Goal: Browse casually: Explore the website without a specific task or goal

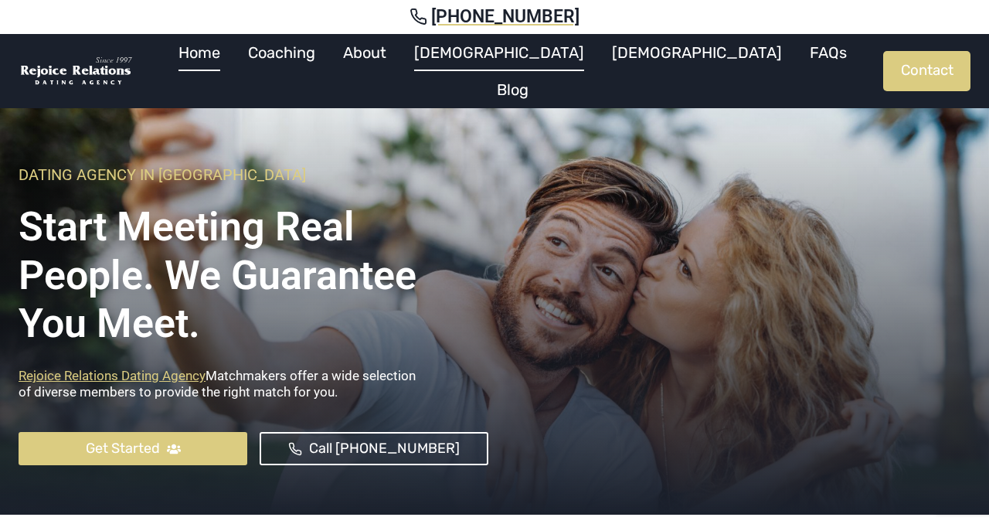
click at [502, 67] on link "[DEMOGRAPHIC_DATA]" at bounding box center [499, 52] width 198 height 37
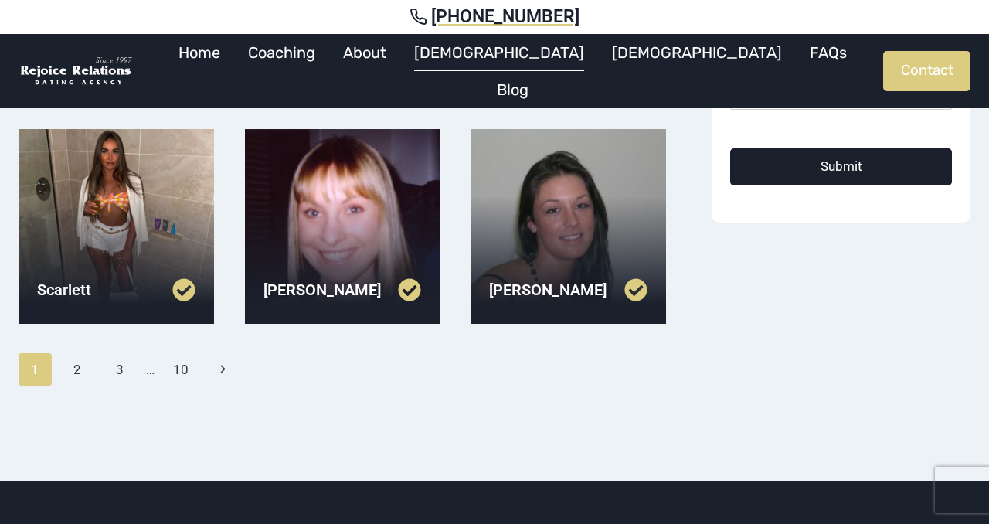
scroll to position [563, 0]
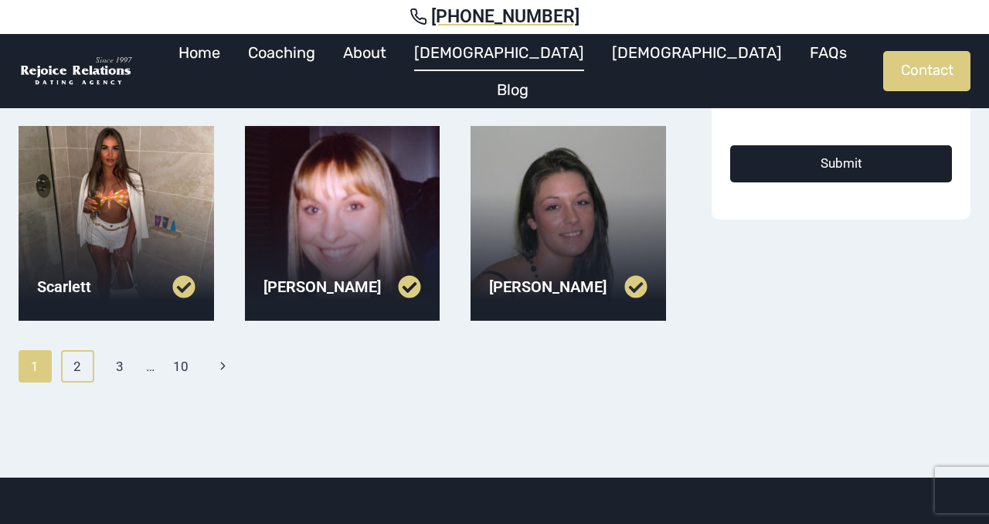
click at [80, 370] on link "2" at bounding box center [77, 366] width 33 height 32
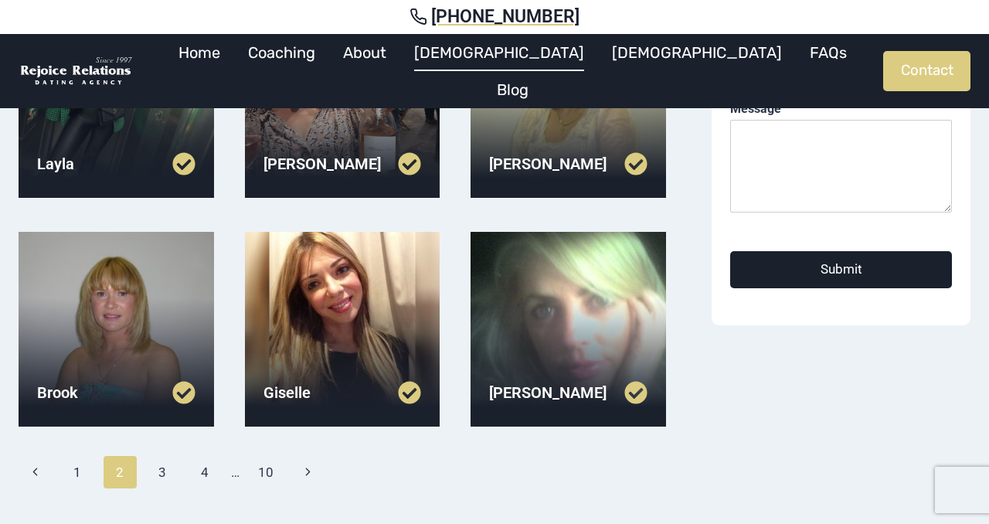
scroll to position [458, 0]
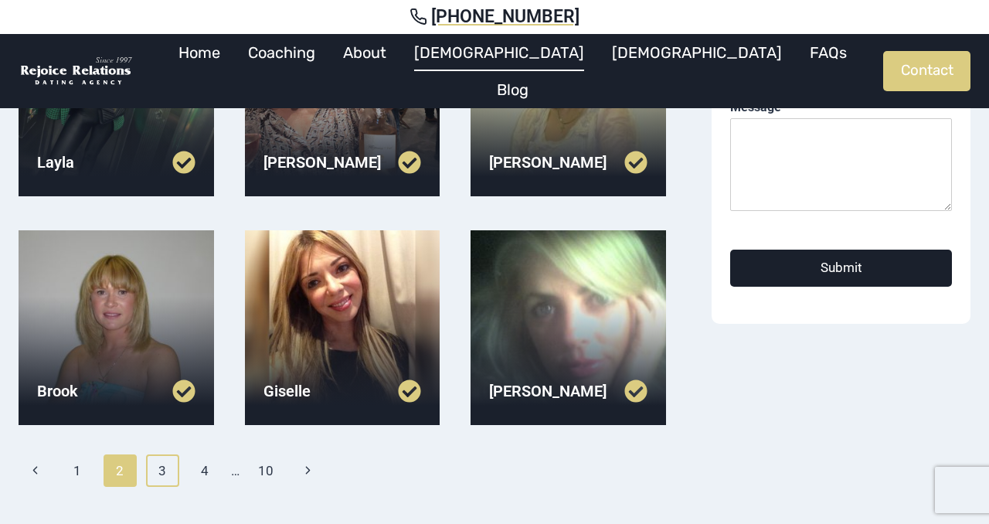
click at [165, 471] on link "3" at bounding box center [162, 471] width 33 height 32
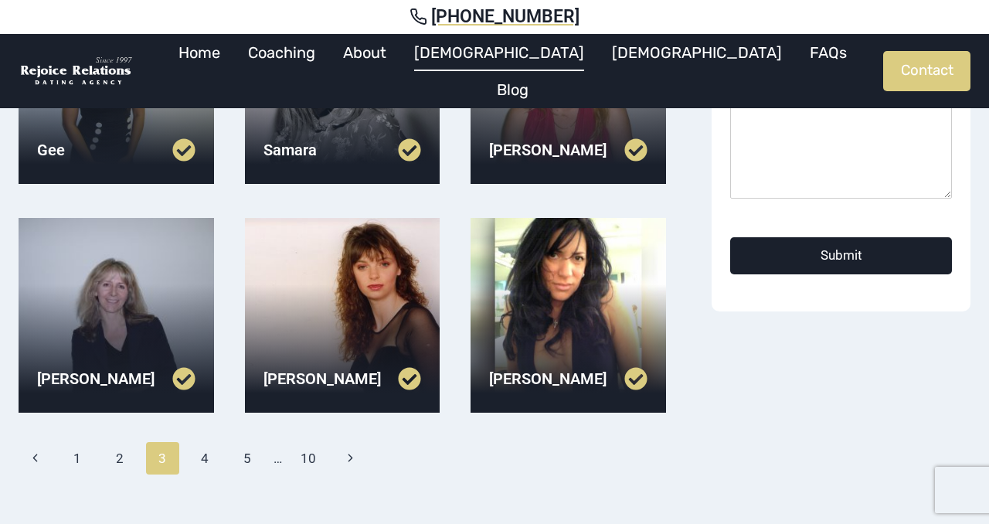
scroll to position [480, 0]
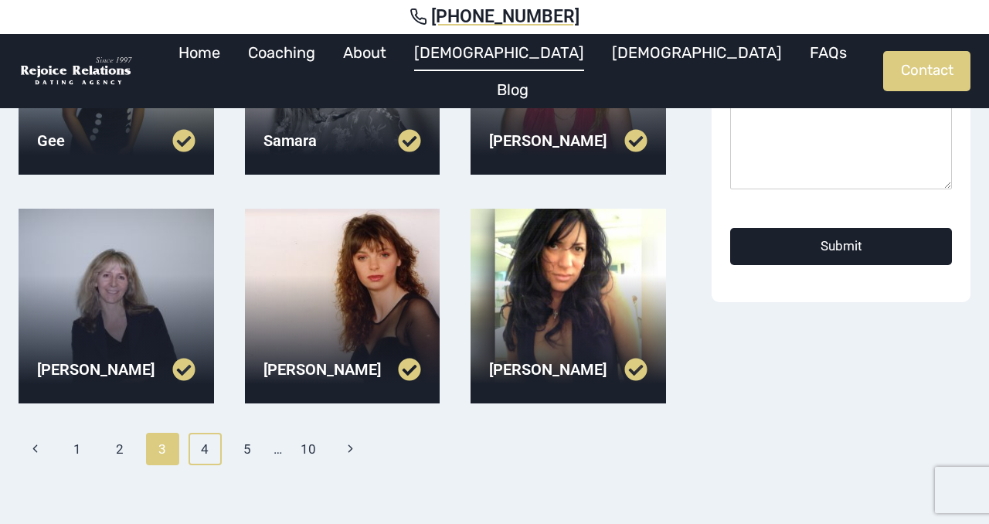
click at [210, 450] on link "4" at bounding box center [205, 449] width 33 height 32
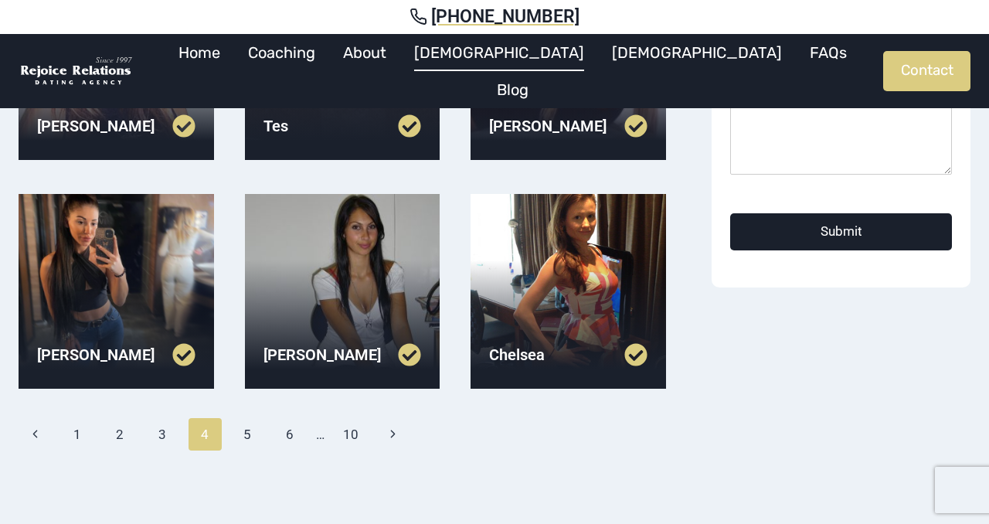
scroll to position [496, 0]
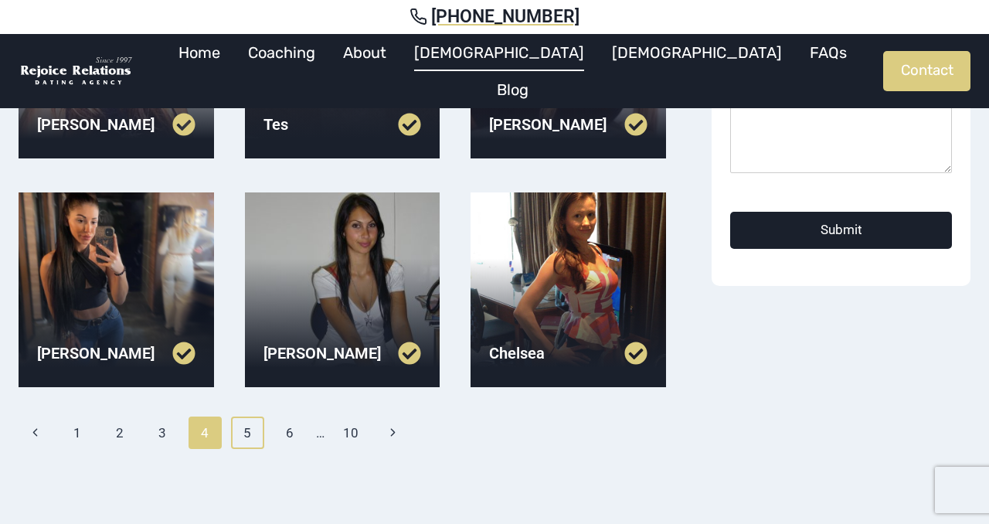
click at [250, 436] on link "5" at bounding box center [247, 433] width 33 height 32
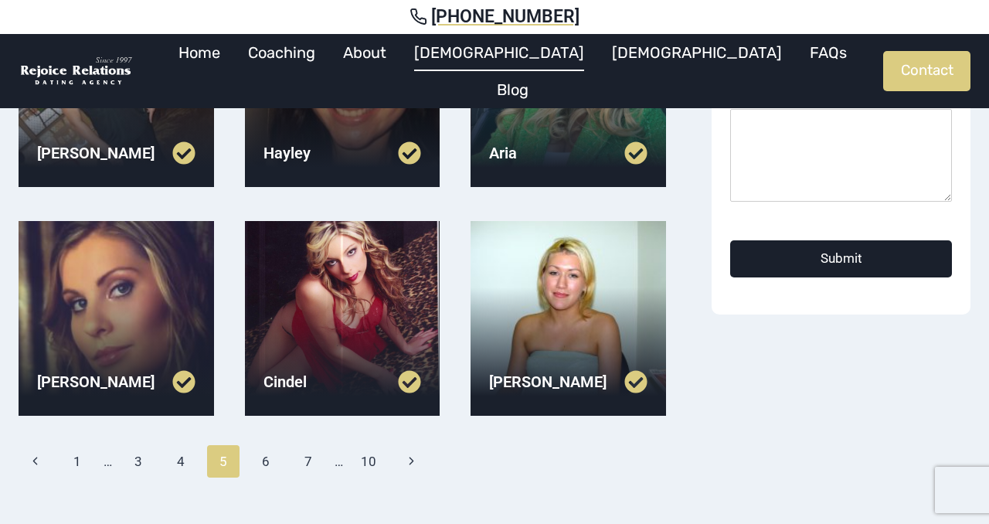
scroll to position [468, 0]
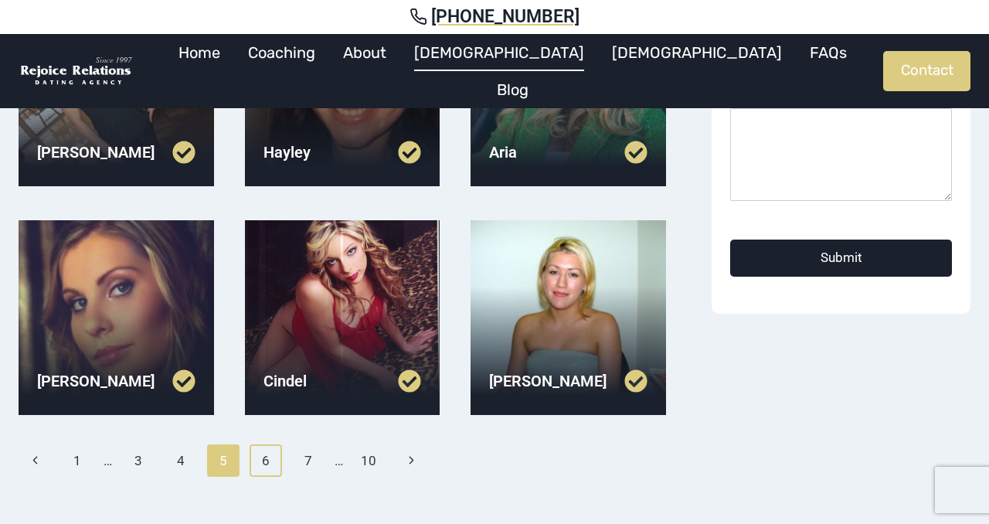
click at [263, 465] on link "6" at bounding box center [266, 460] width 33 height 32
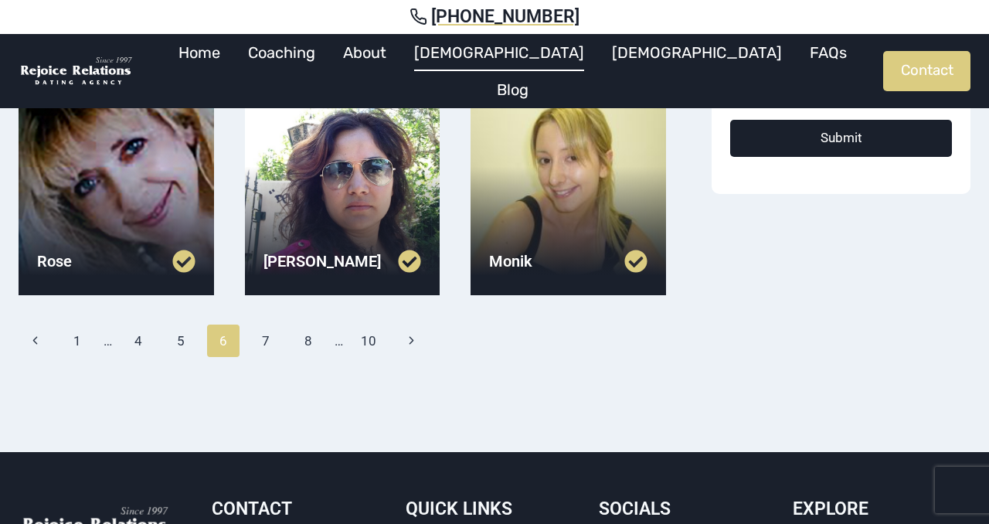
scroll to position [591, 0]
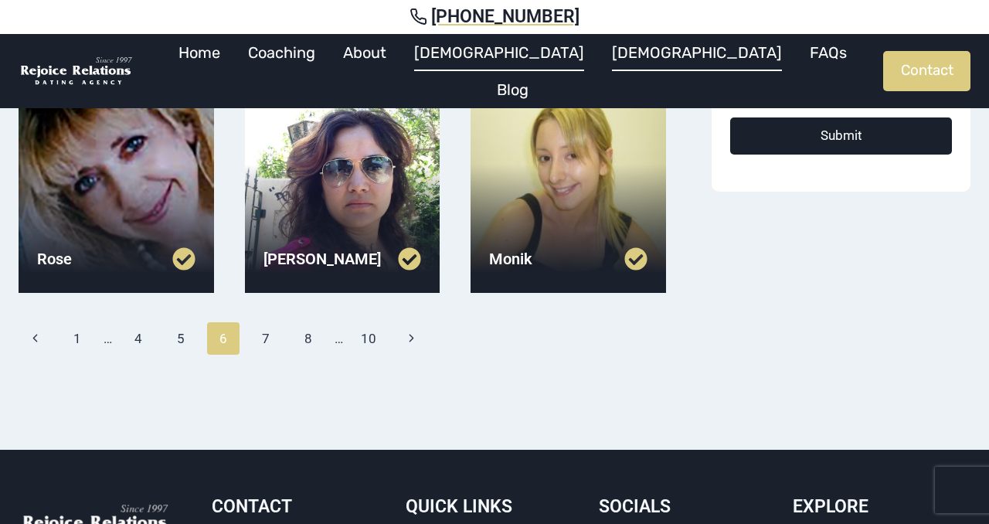
click at [598, 71] on link "[DEMOGRAPHIC_DATA]" at bounding box center [697, 52] width 198 height 37
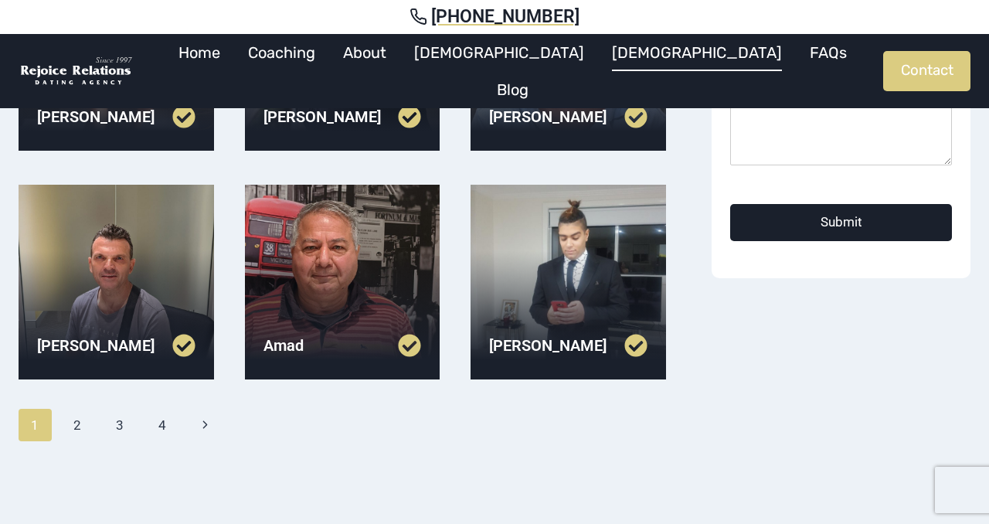
scroll to position [514, 0]
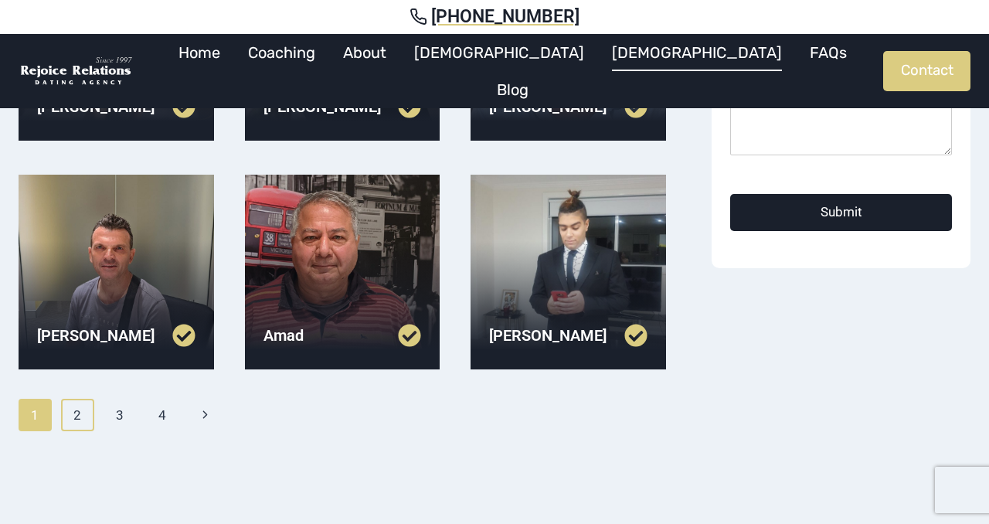
click at [77, 412] on link "2" at bounding box center [77, 415] width 33 height 32
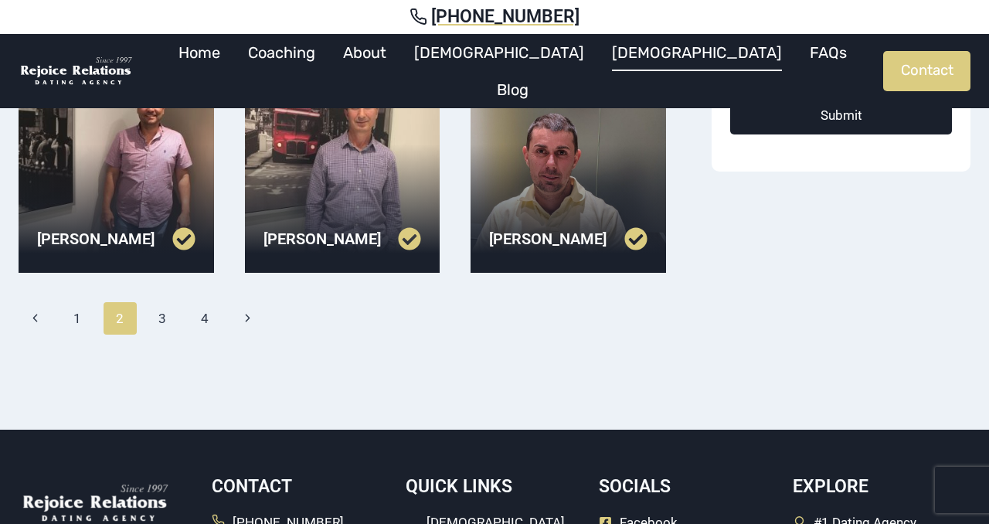
scroll to position [615, 0]
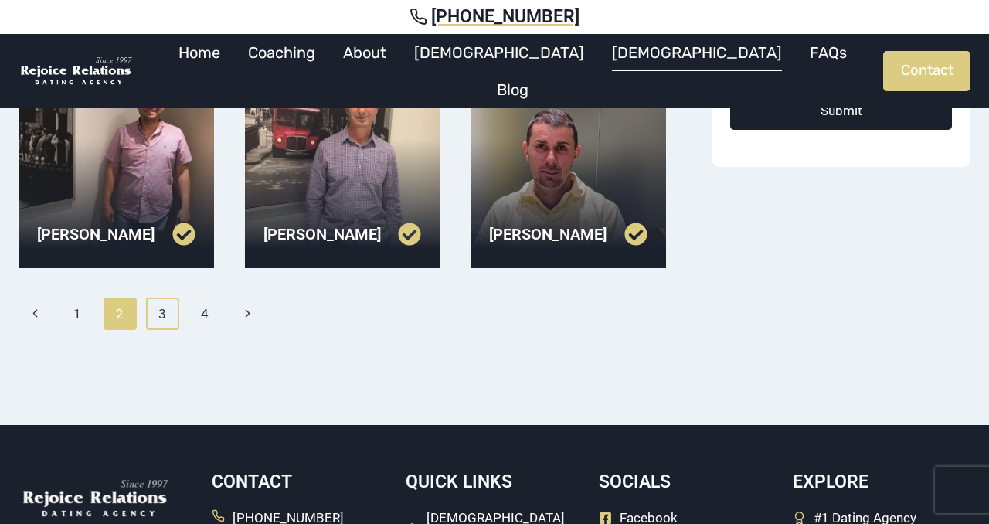
click at [159, 317] on link "3" at bounding box center [162, 314] width 33 height 32
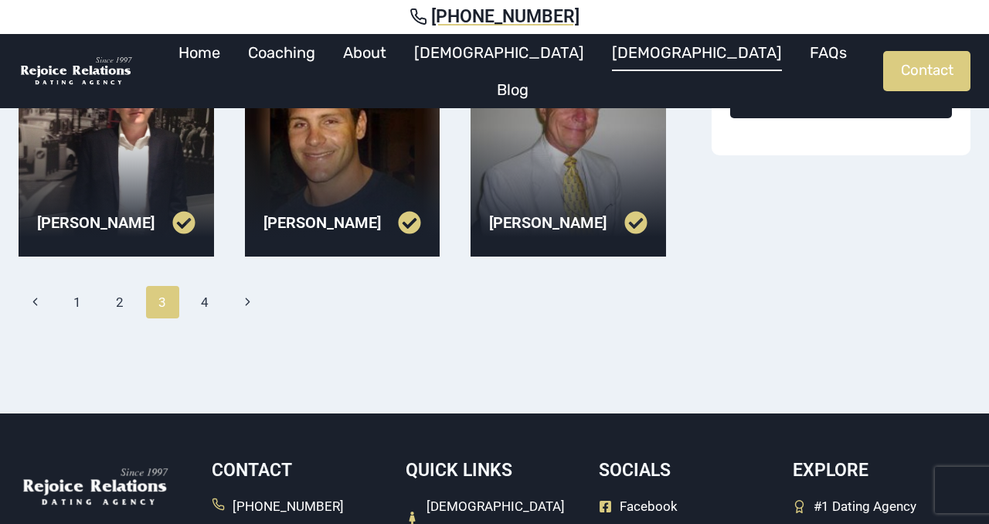
scroll to position [628, 0]
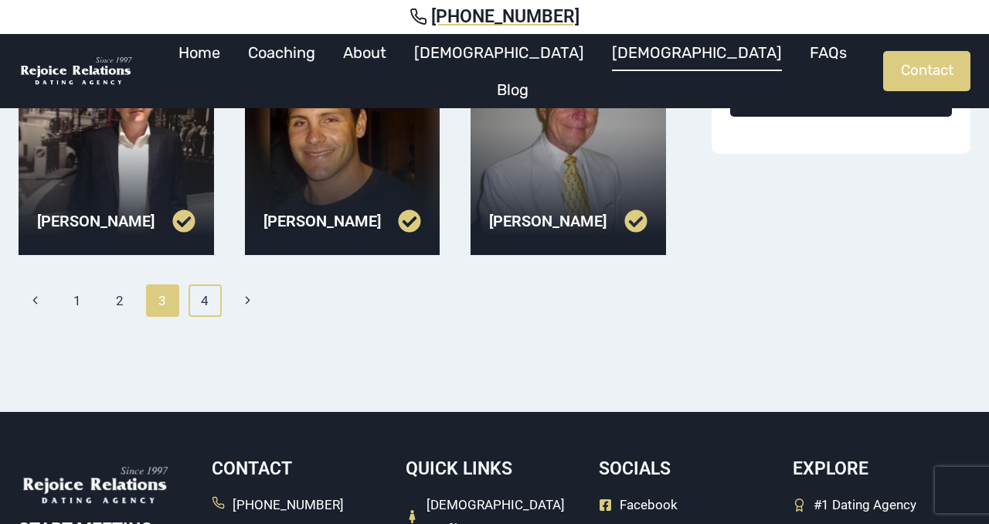
click at [206, 301] on link "4" at bounding box center [205, 300] width 33 height 32
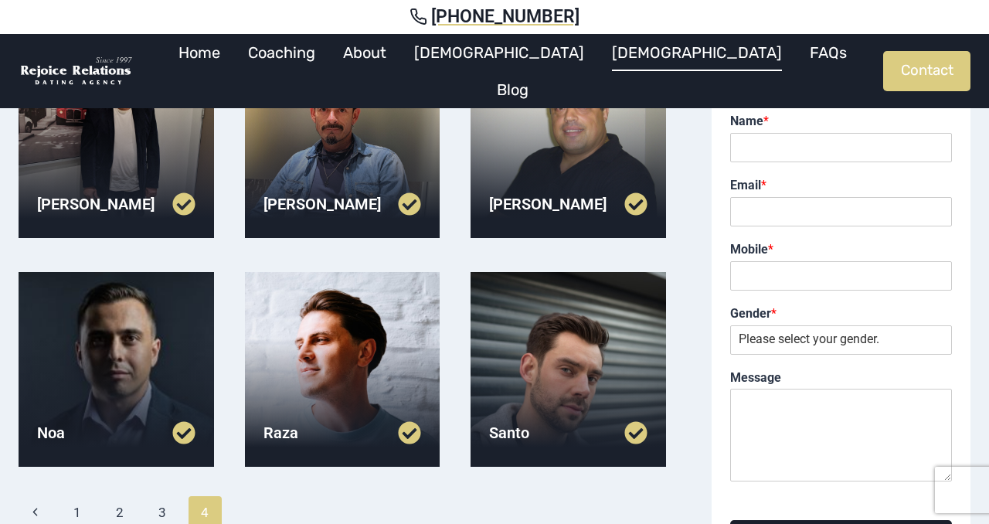
scroll to position [185, 0]
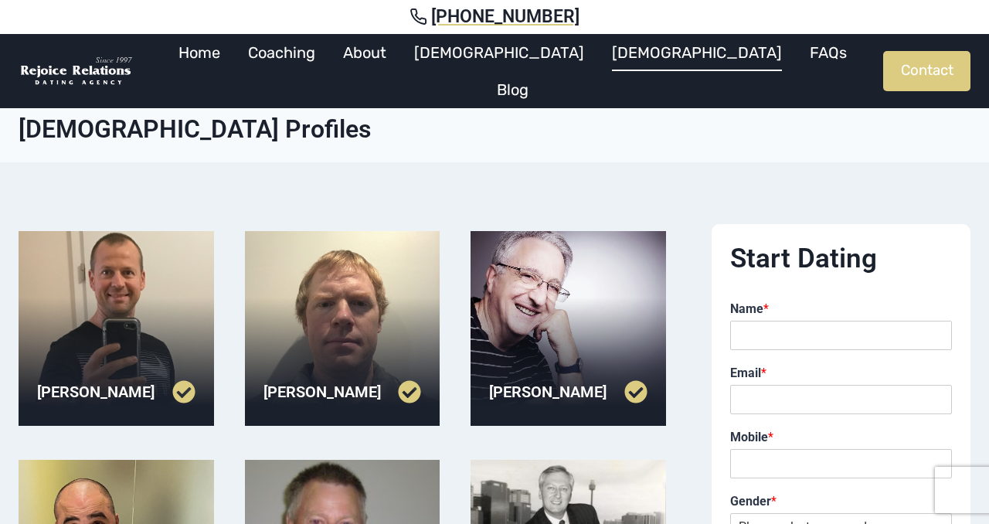
scroll to position [628, 0]
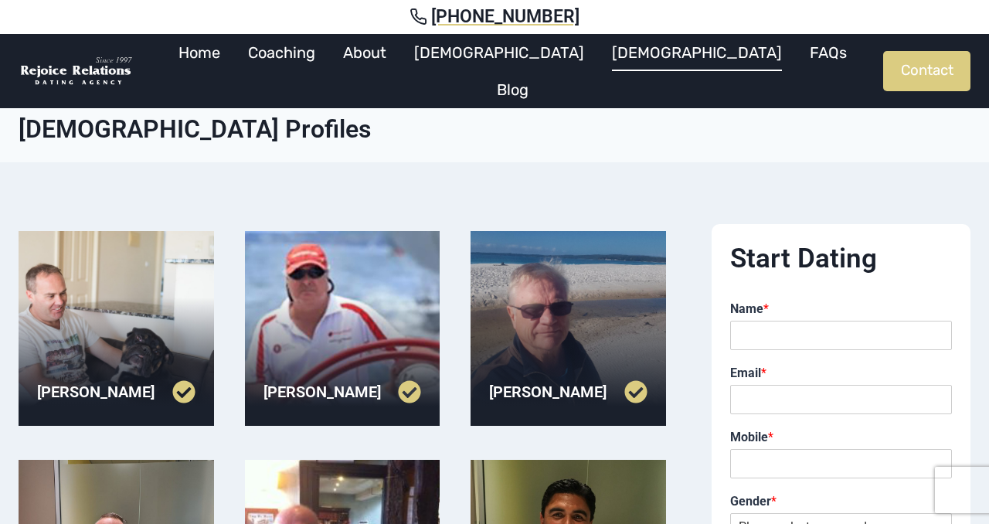
scroll to position [615, 0]
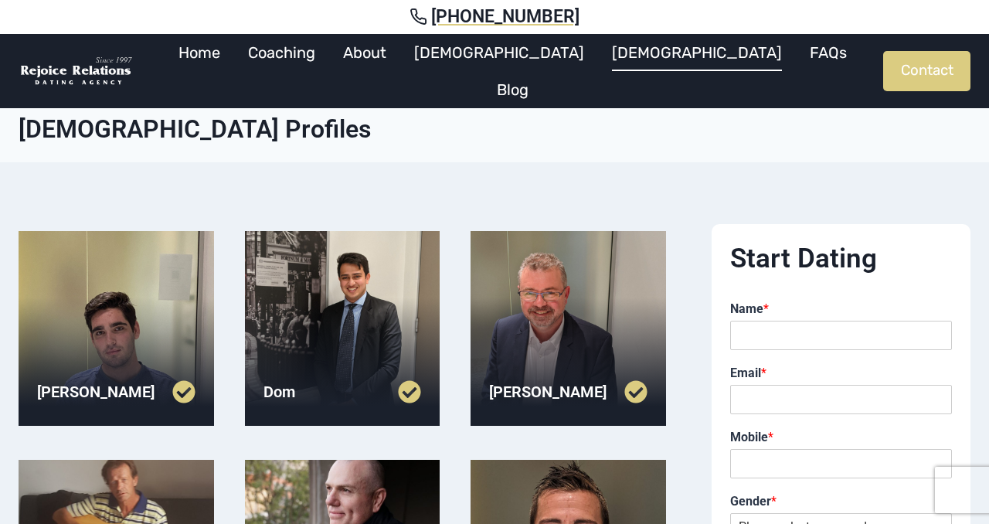
scroll to position [514, 0]
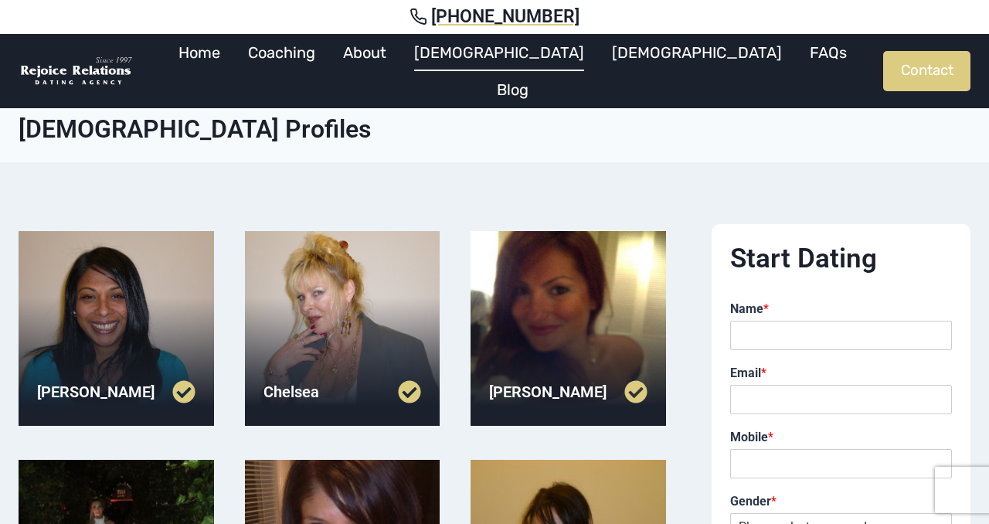
scroll to position [591, 0]
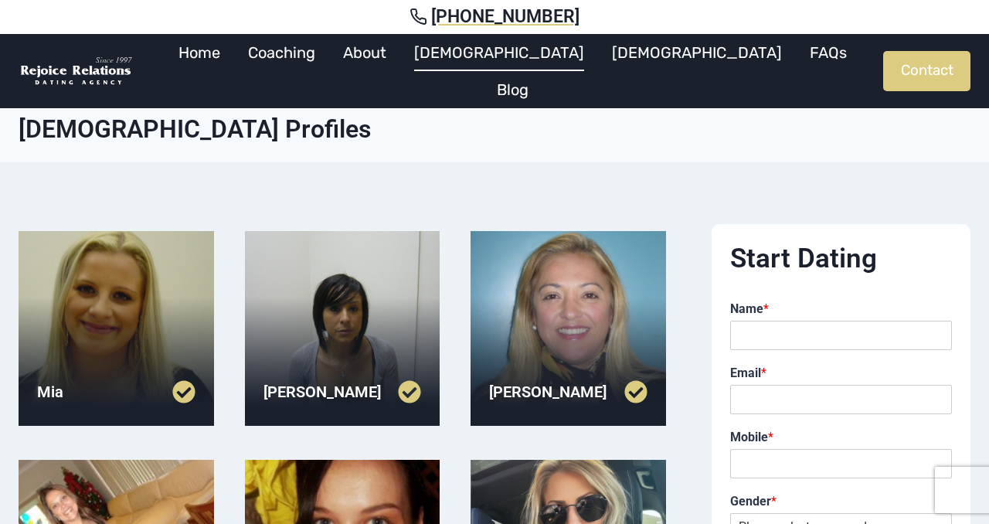
scroll to position [468, 0]
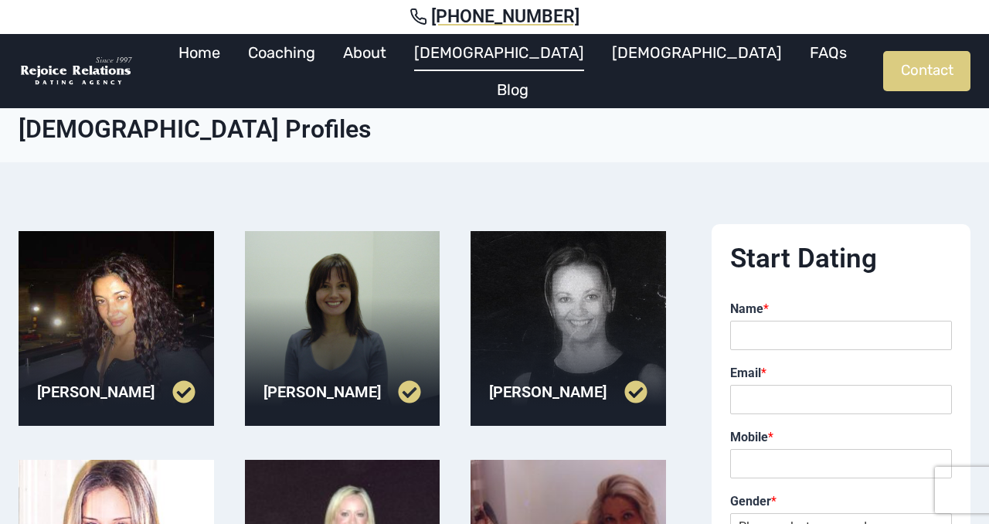
scroll to position [496, 0]
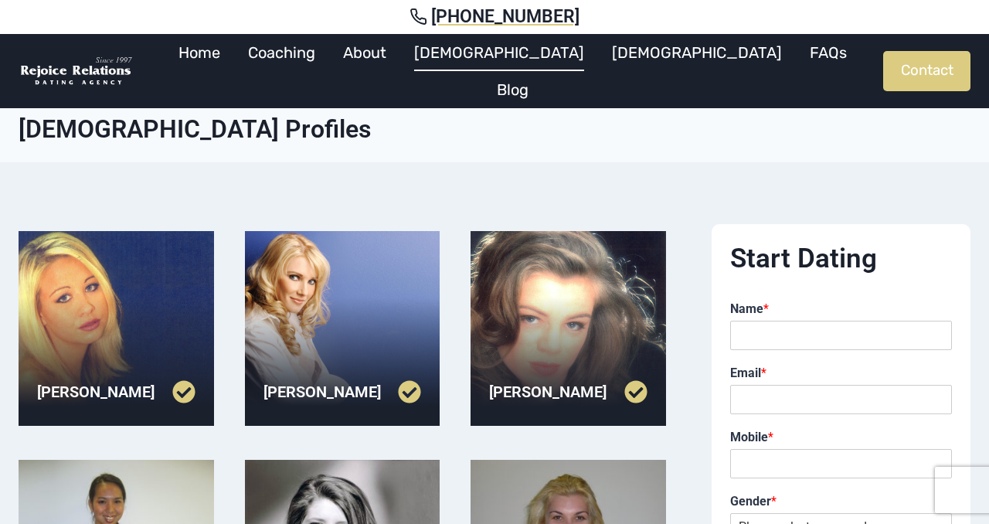
scroll to position [480, 0]
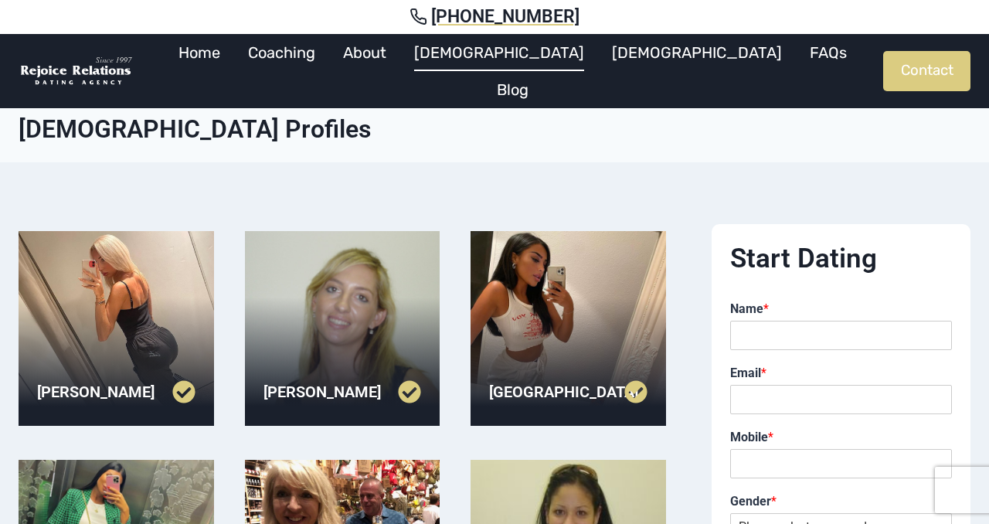
scroll to position [458, 0]
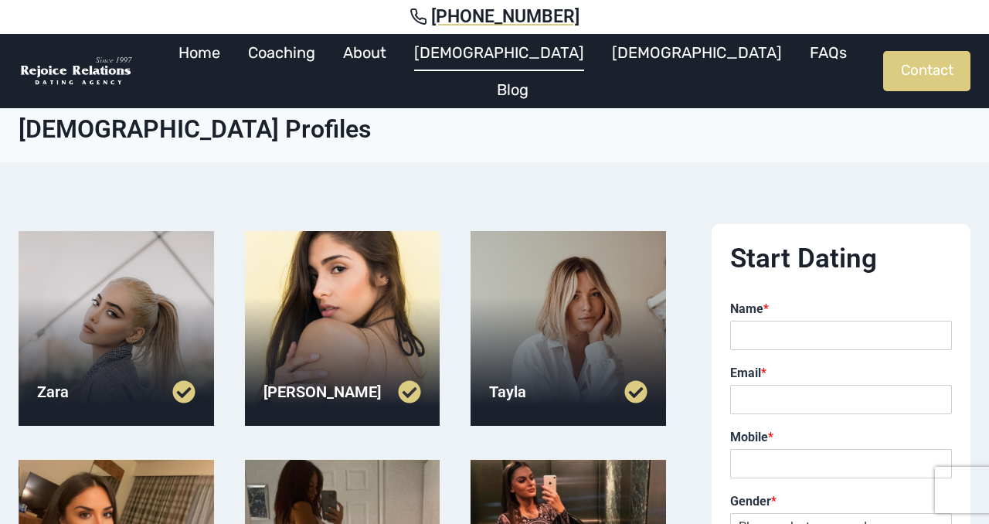
scroll to position [563, 0]
